Goal: Navigation & Orientation: Find specific page/section

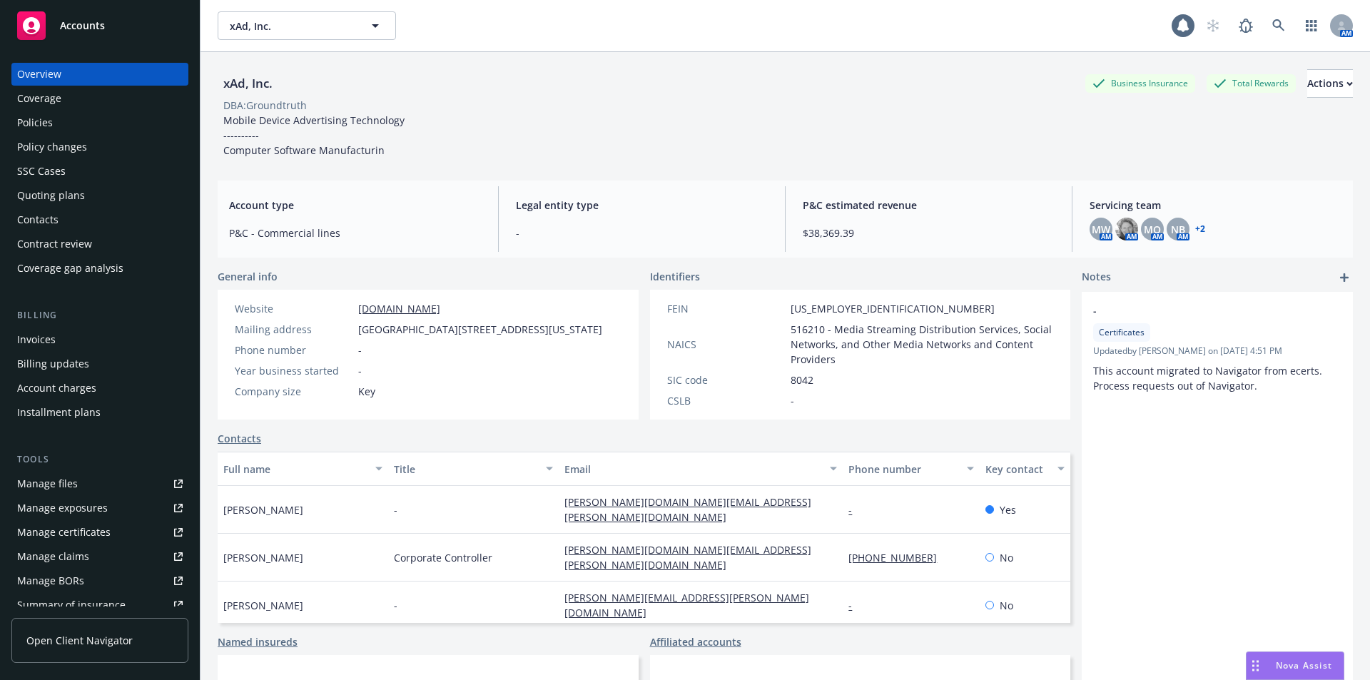
click at [74, 488] on div "Manage files" at bounding box center [47, 484] width 61 height 23
click at [1273, 27] on icon at bounding box center [1279, 25] width 12 height 12
